Goal: Task Accomplishment & Management: Use online tool/utility

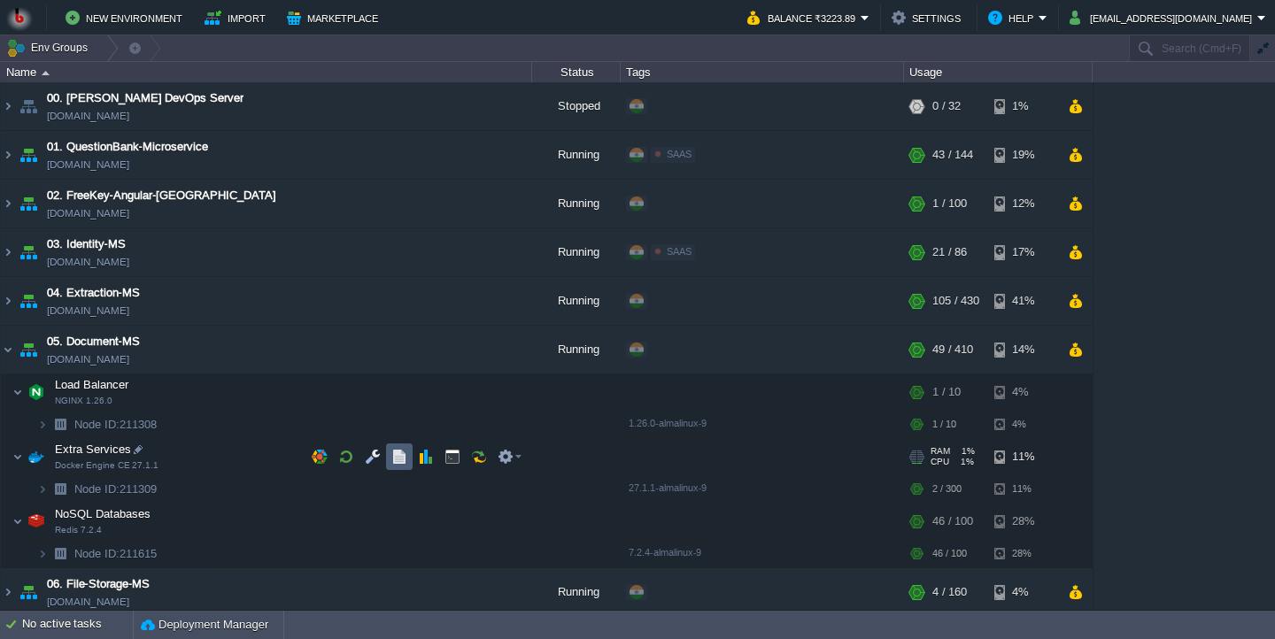
scroll to position [65, 0]
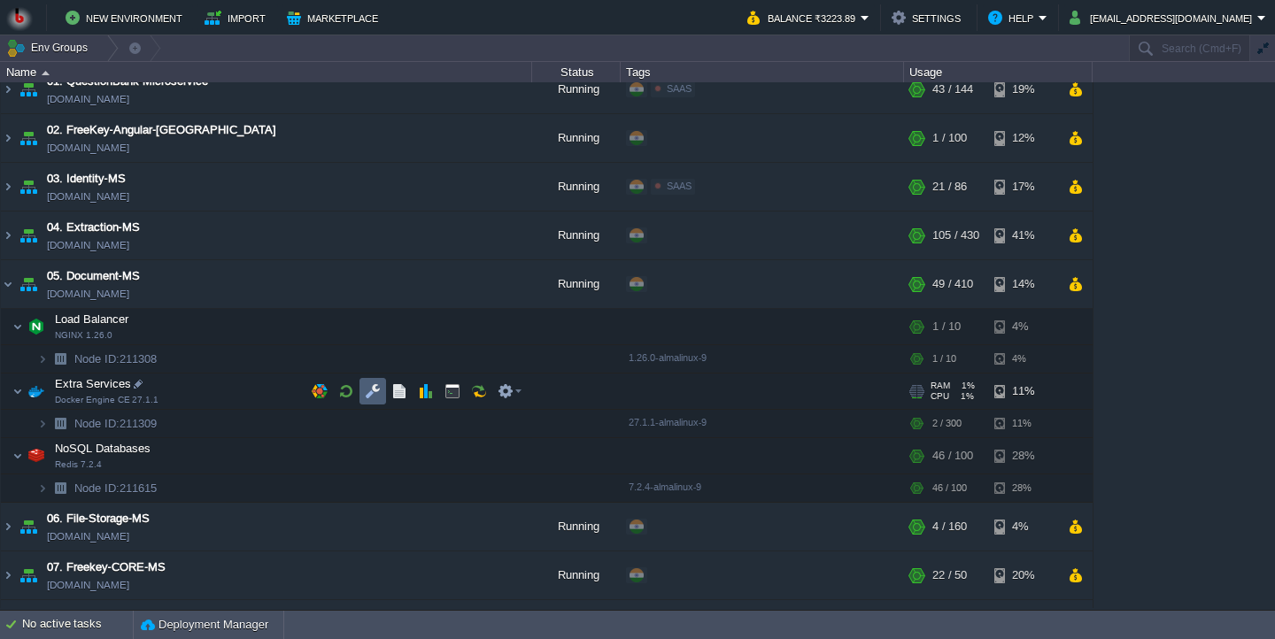
click at [374, 399] on button "button" at bounding box center [373, 391] width 16 height 16
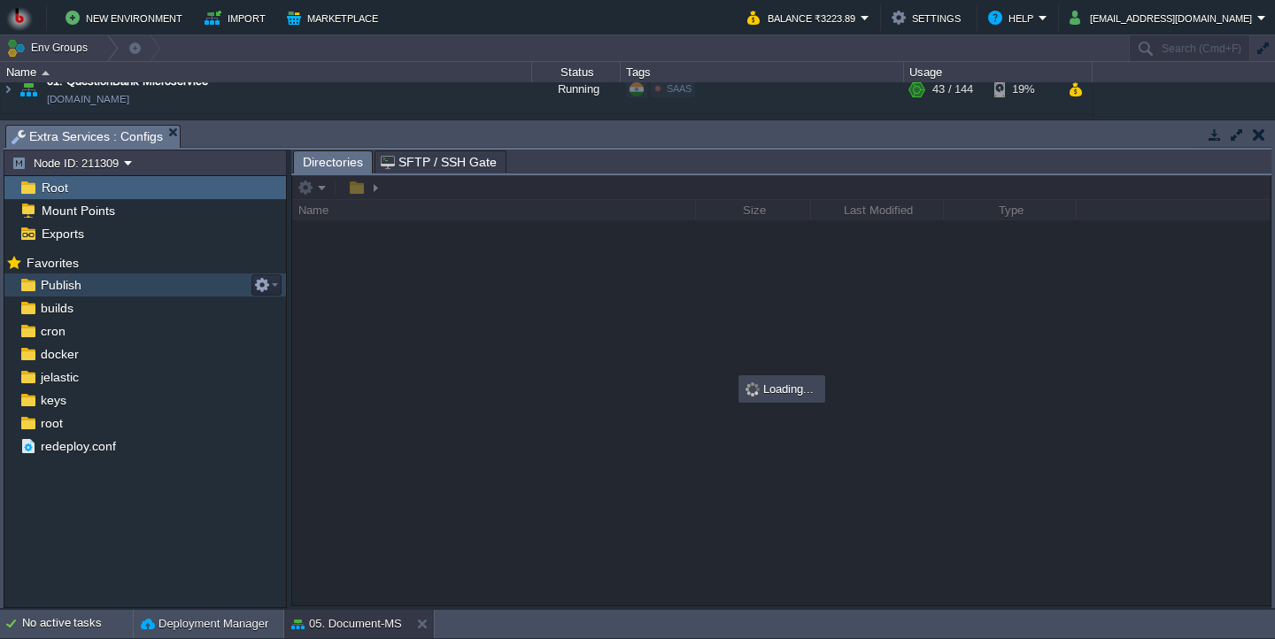
click at [142, 289] on div "Publish" at bounding box center [144, 285] width 281 height 23
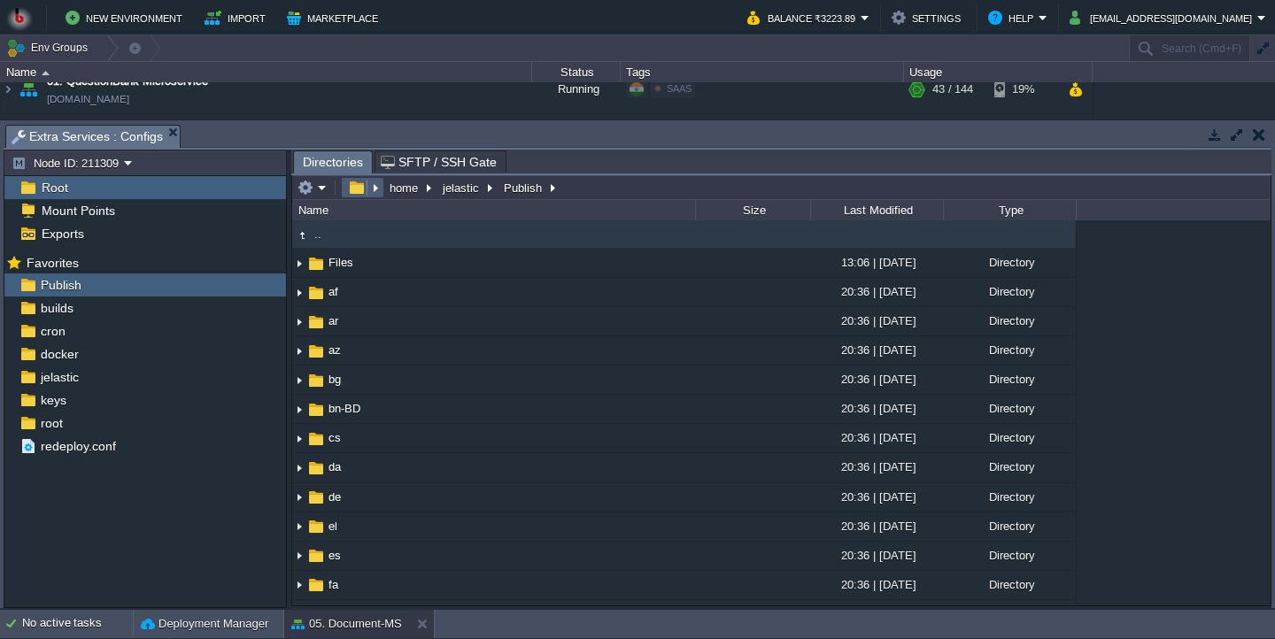
click at [326, 190] on em at bounding box center [311, 188] width 29 height 16
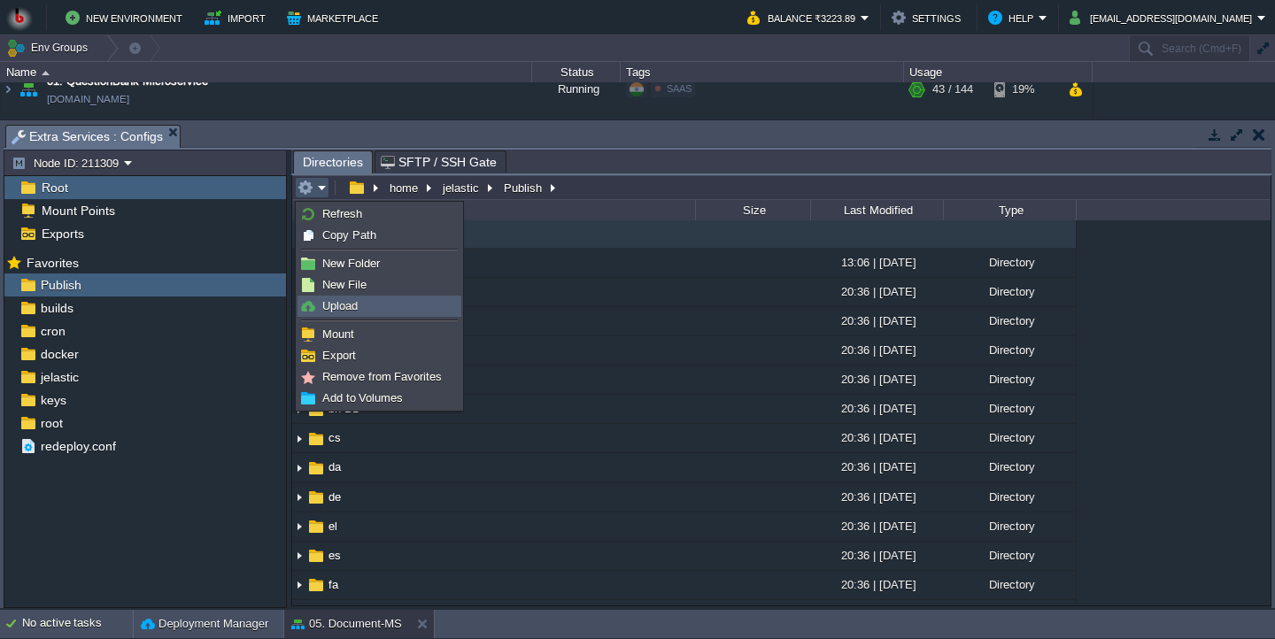
click at [341, 303] on span "Upload" at bounding box center [339, 305] width 35 height 13
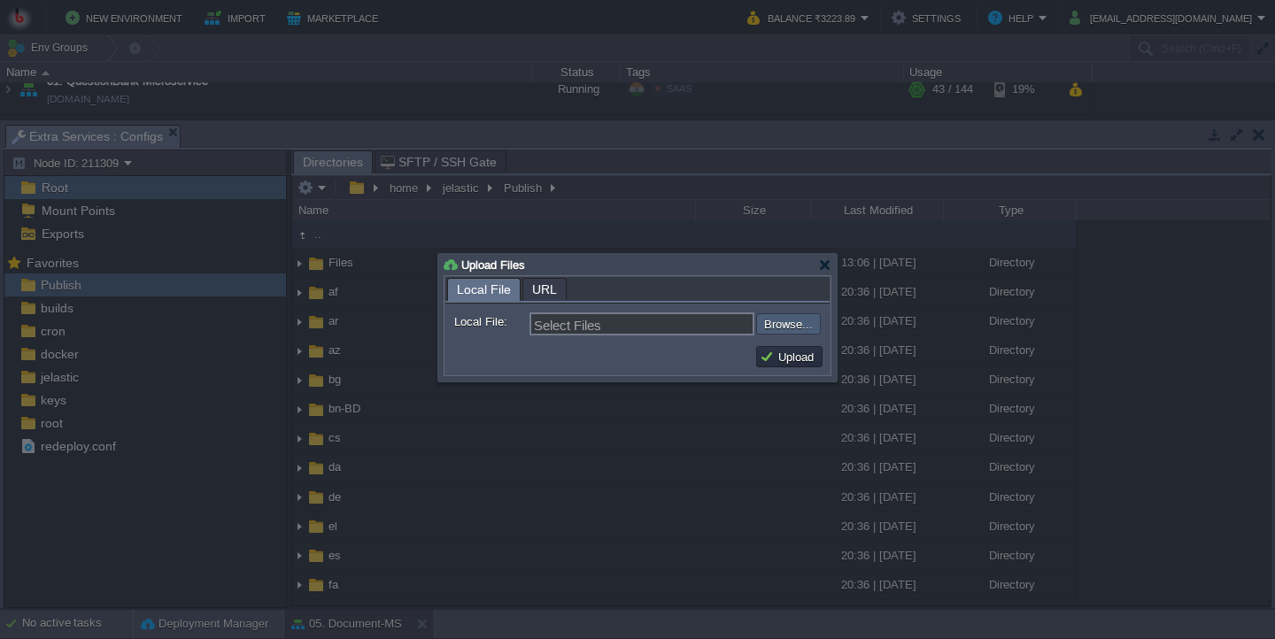
click at [800, 331] on input "file" at bounding box center [709, 323] width 224 height 21
type input "C:\fakepath\PdfGenerateMicroservice.dll"
type input "PdfGenerateMicroservice.dll"
click at [800, 360] on button "Upload" at bounding box center [788, 357] width 59 height 16
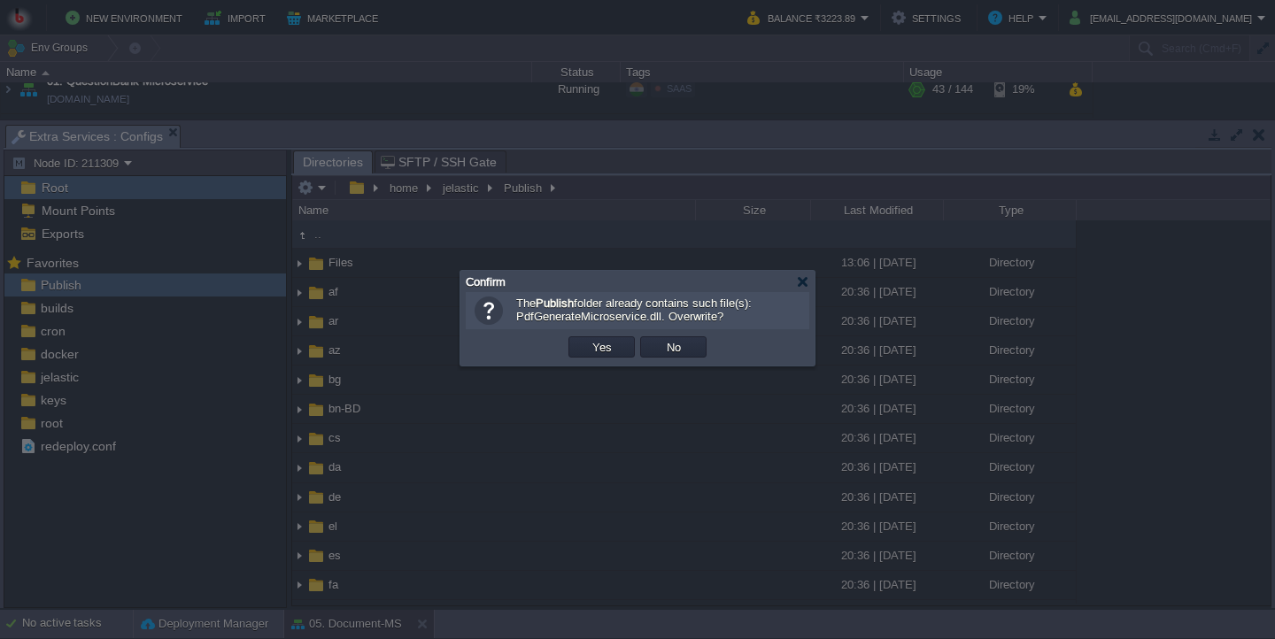
click at [600, 354] on button "Yes" at bounding box center [602, 347] width 30 height 16
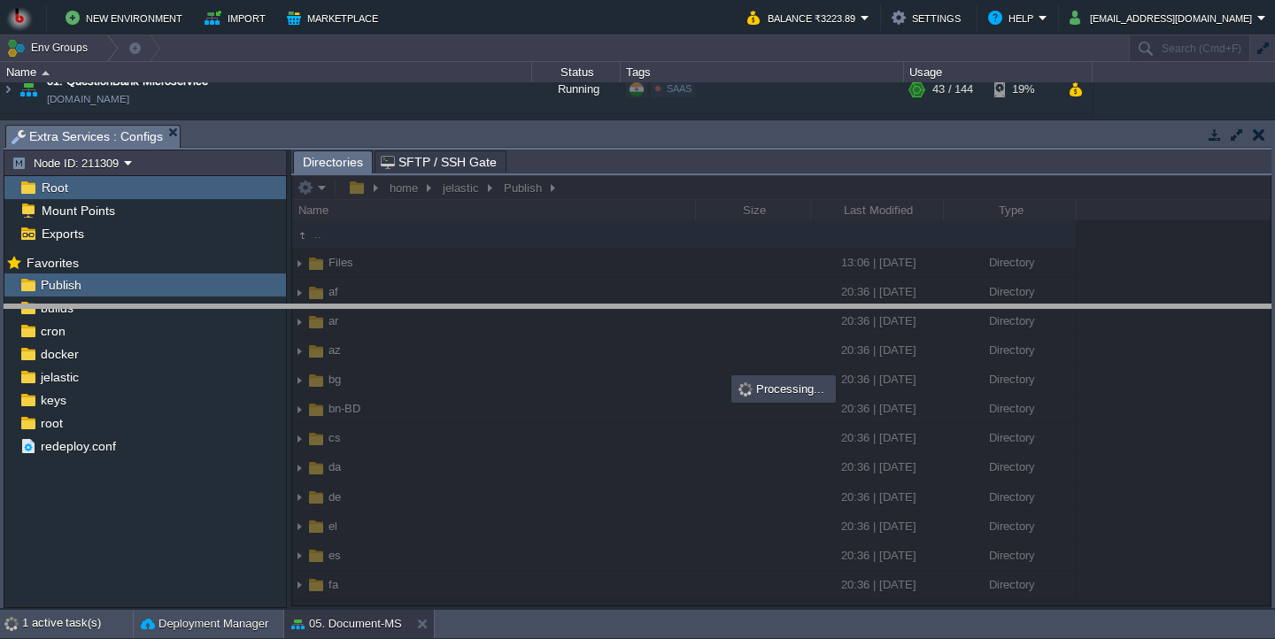
drag, startPoint x: 650, startPoint y: 144, endPoint x: 647, endPoint y: 335, distance: 190.3
click at [647, 335] on body "New Environment Import Marketplace Bonus ₹0.00 Upgrade Account Balance ₹3223.89…" at bounding box center [637, 319] width 1275 height 639
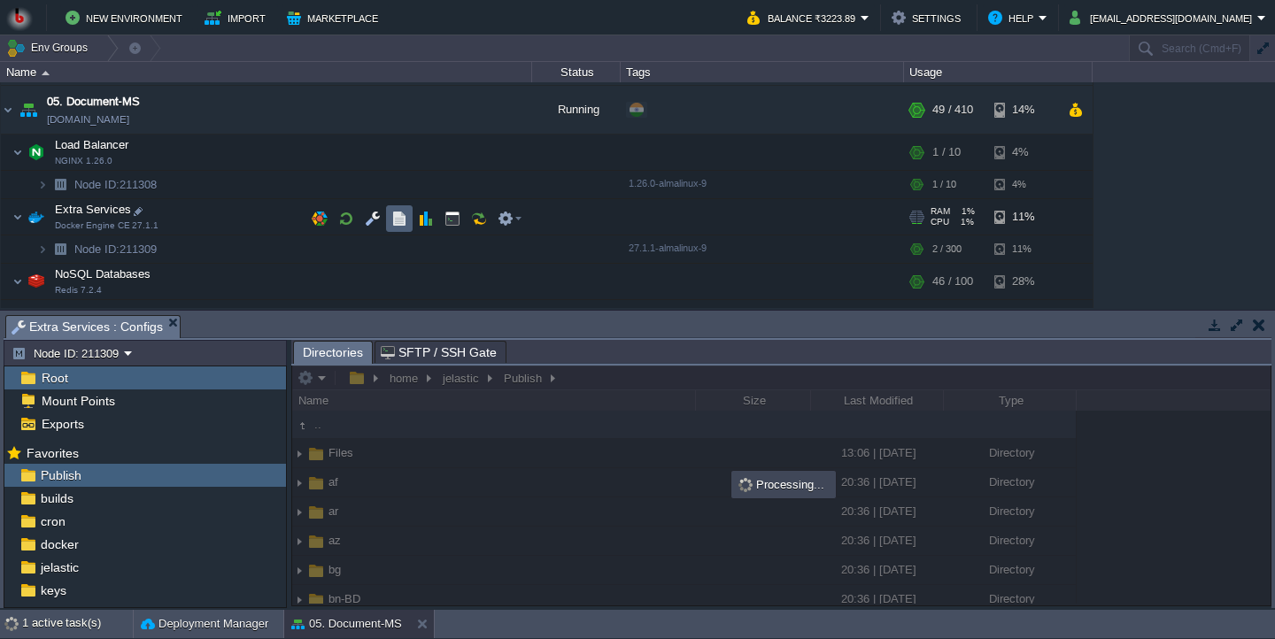
scroll to position [268, 0]
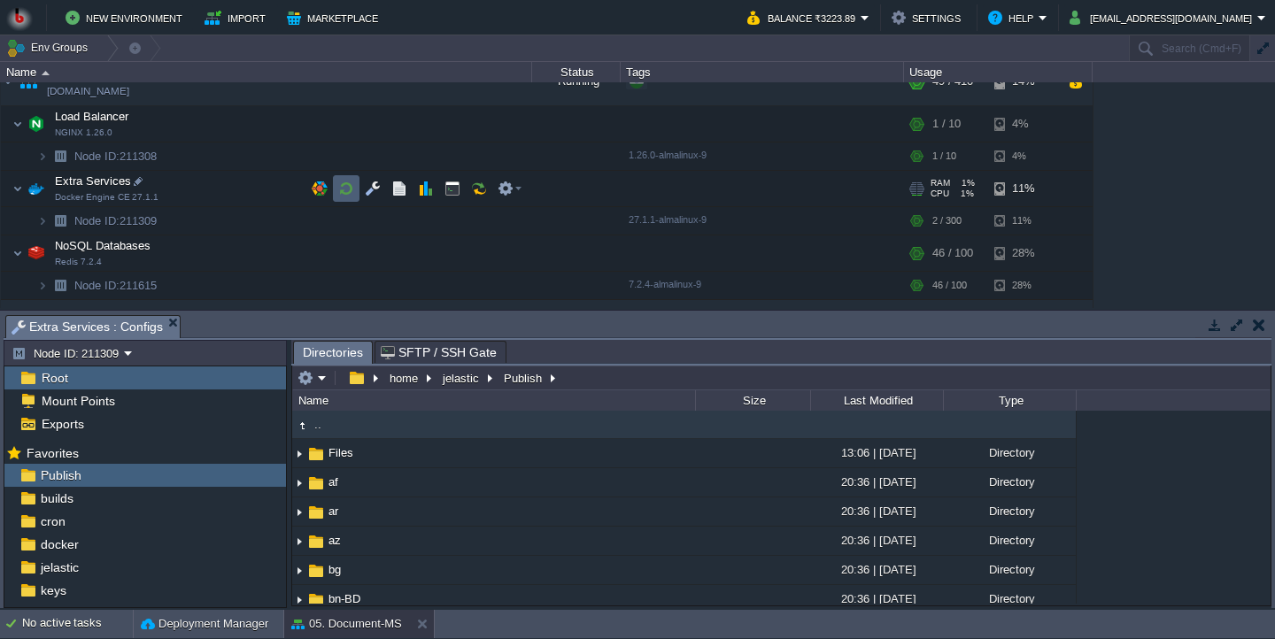
click at [354, 195] on button "button" at bounding box center [346, 189] width 16 height 16
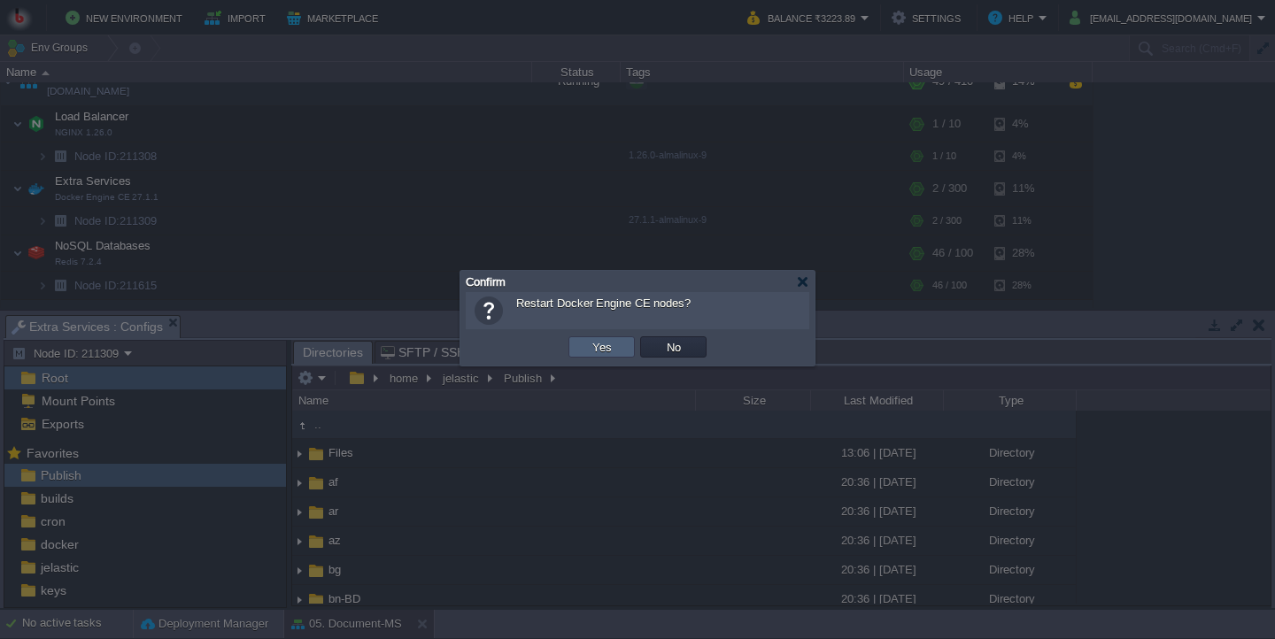
click at [602, 347] on button "Yes" at bounding box center [602, 347] width 30 height 16
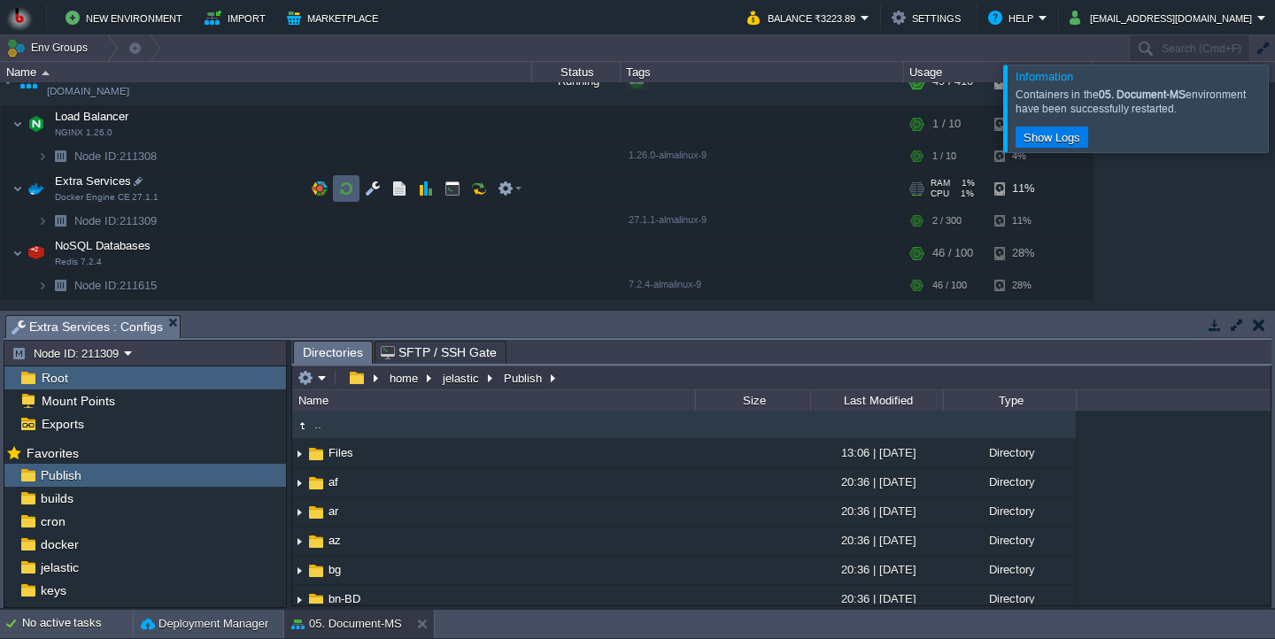
click at [351, 186] on button "button" at bounding box center [346, 189] width 16 height 16
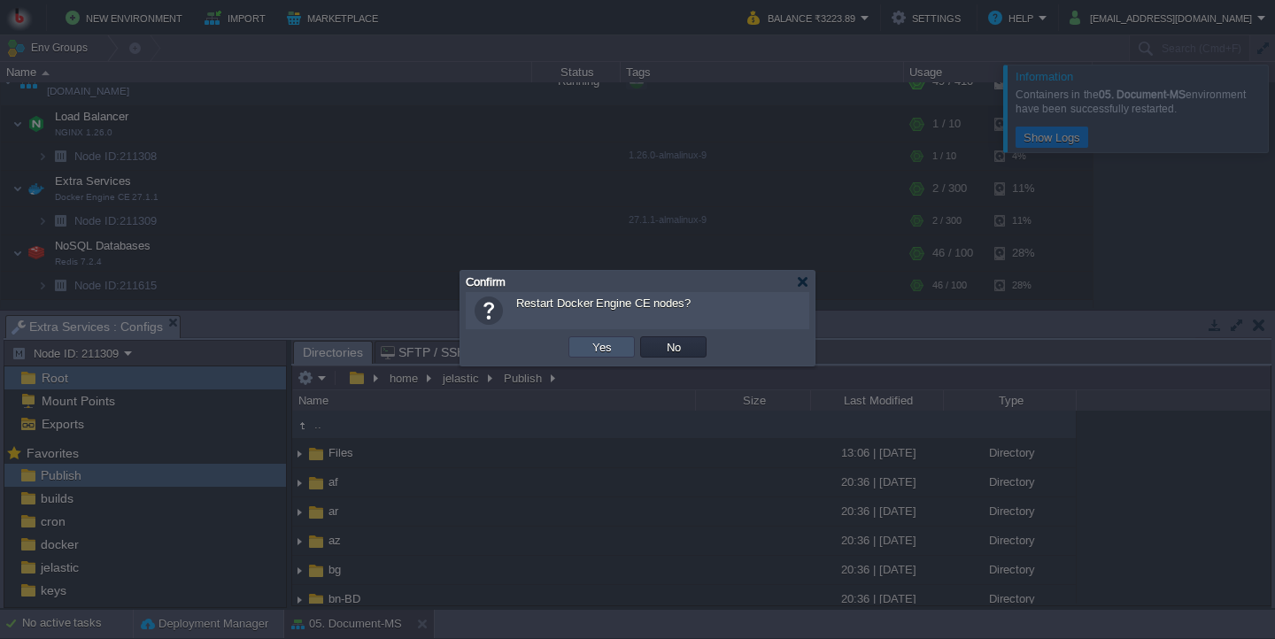
click at [599, 341] on button "Yes" at bounding box center [602, 347] width 30 height 16
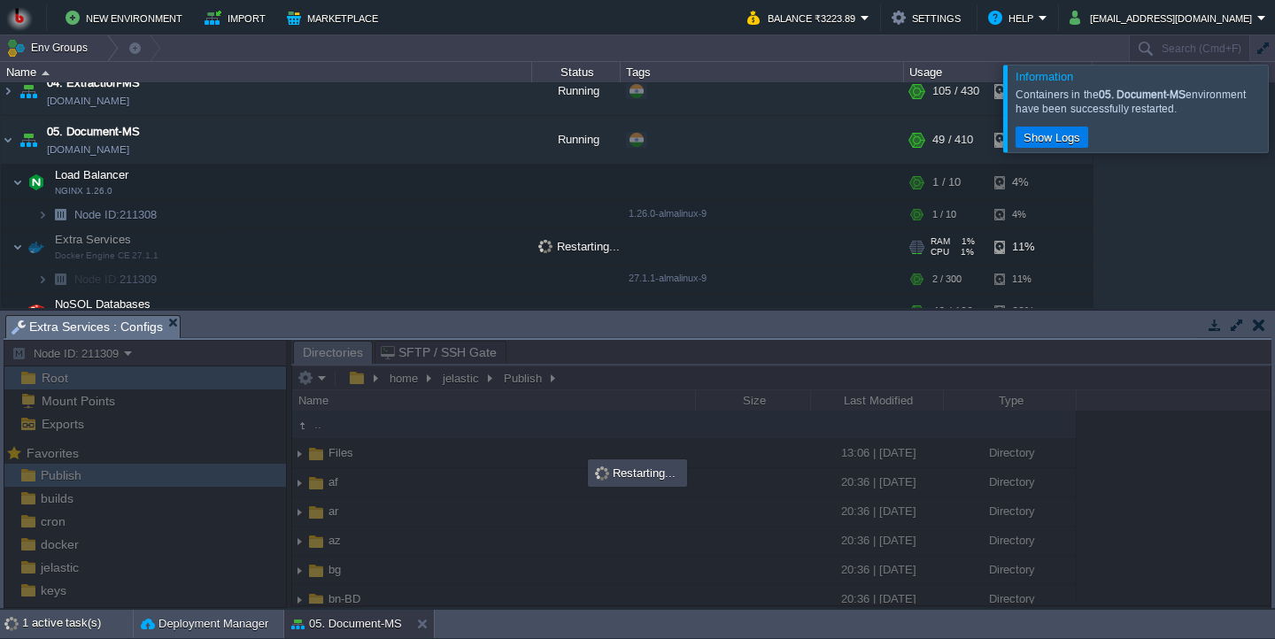
scroll to position [236, 0]
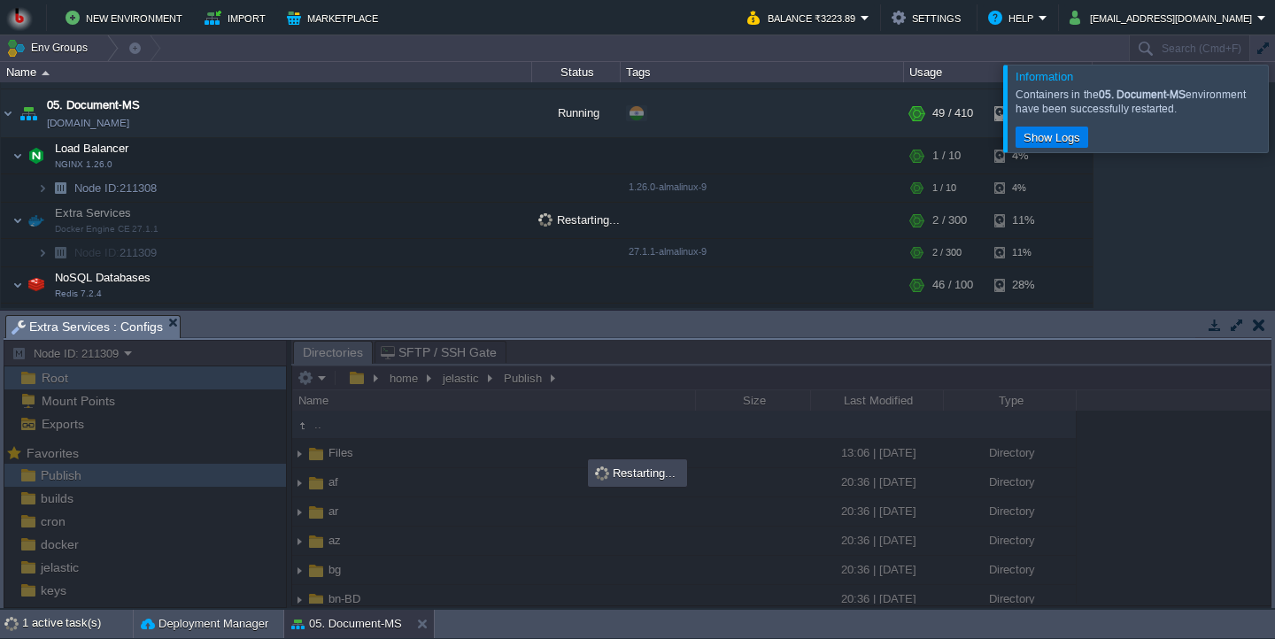
click at [1274, 96] on div at bounding box center [1296, 108] width 0 height 87
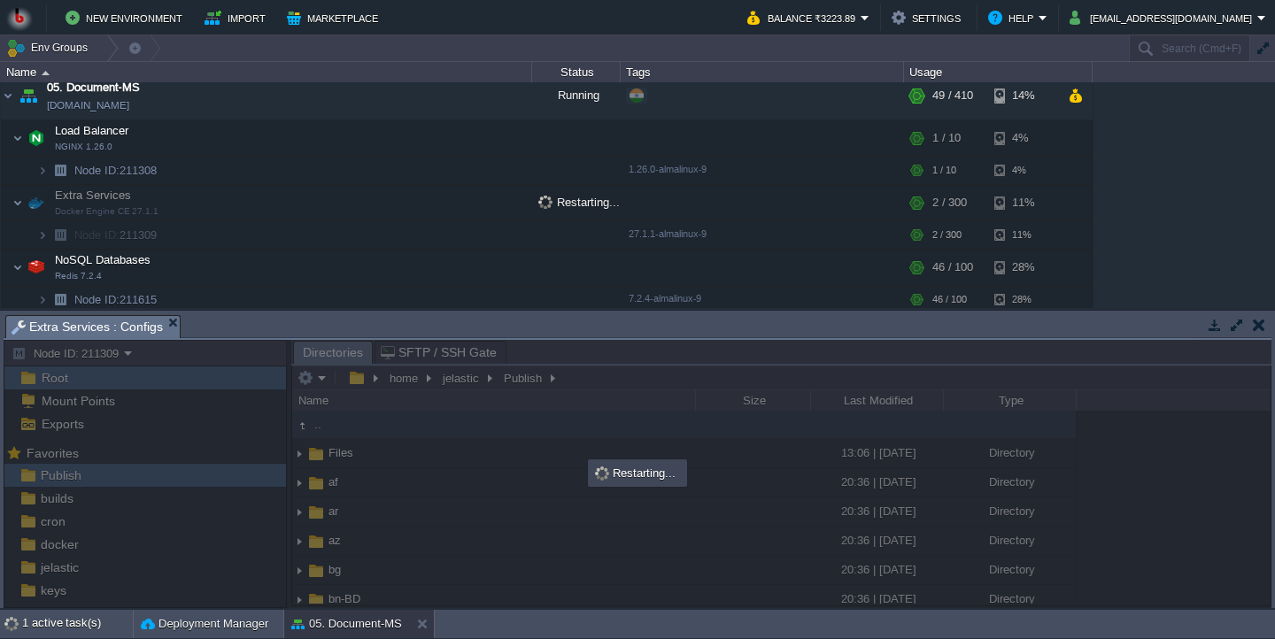
scroll to position [251, 0]
